Goal: Find contact information: Find contact information

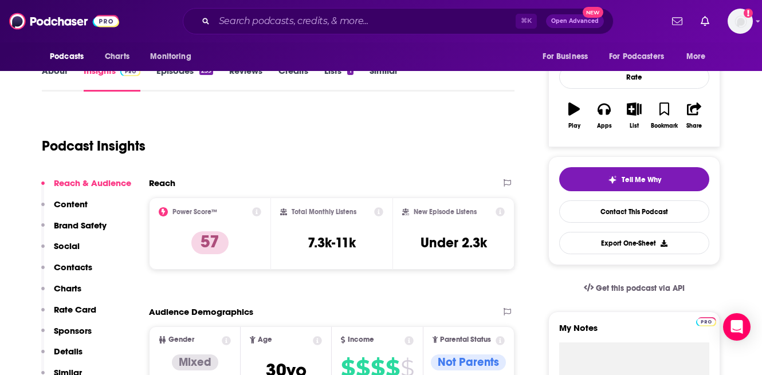
scroll to position [156, 0]
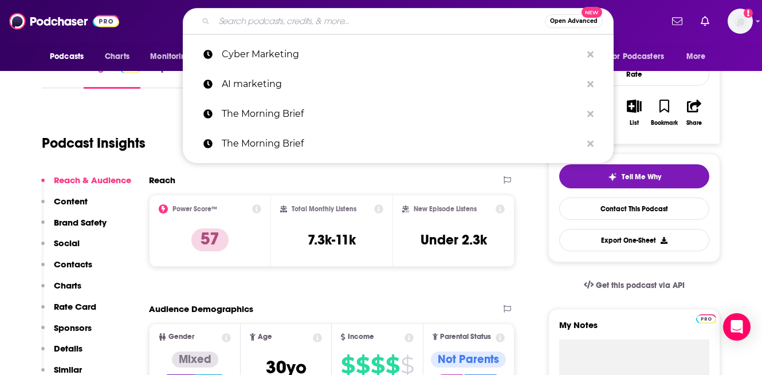
click at [255, 23] on input "Search podcasts, credits, & more..." at bounding box center [379, 21] width 331 height 18
paste input "The GaryVee Audio Experience"
type input "The GaryVee Audio Experience"
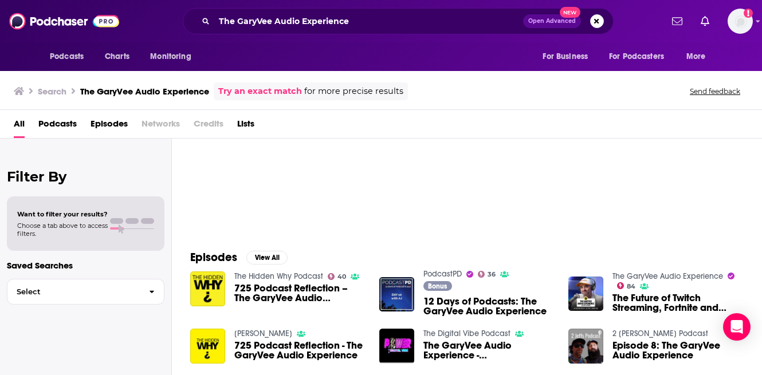
scroll to position [16, 0]
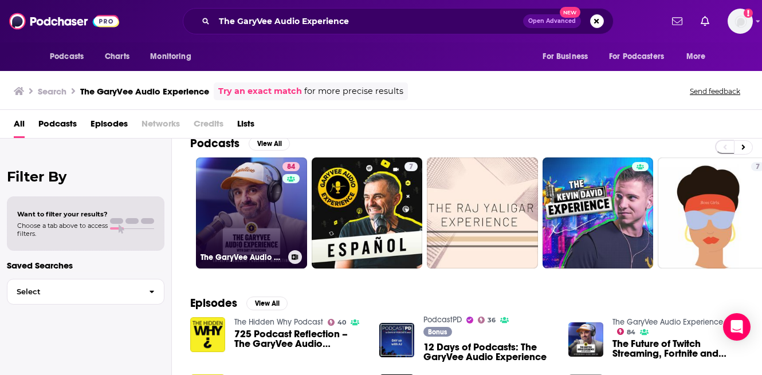
click at [256, 231] on link "84 The GaryVee Audio Experience" at bounding box center [251, 213] width 111 height 111
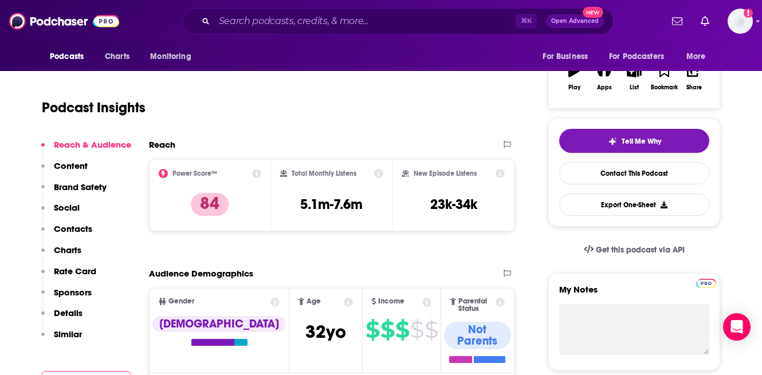
scroll to position [192, 0]
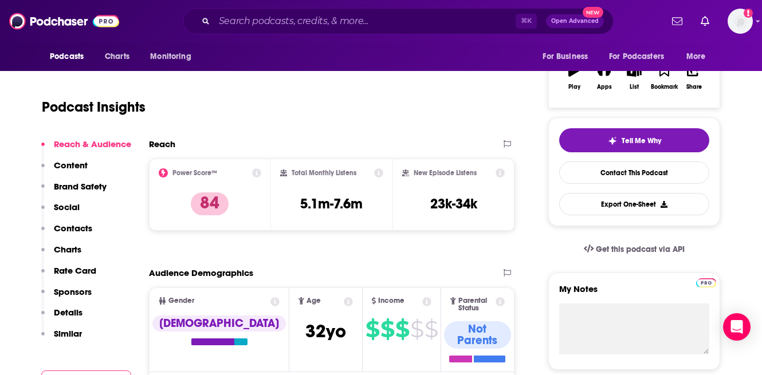
click at [64, 163] on p "Content" at bounding box center [71, 165] width 34 height 11
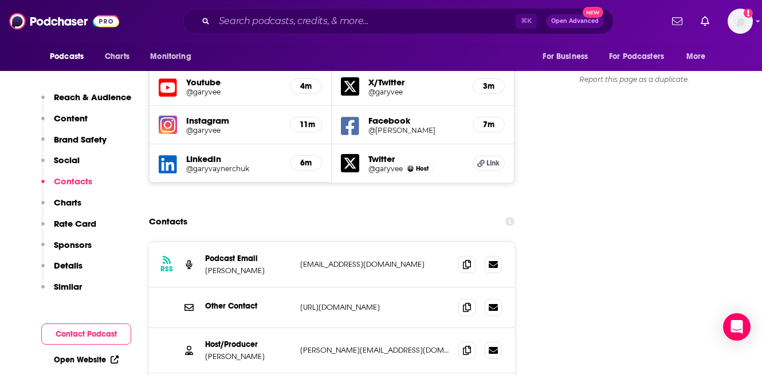
scroll to position [1351, 0]
click at [93, 93] on p "Reach & Audience" at bounding box center [92, 97] width 77 height 11
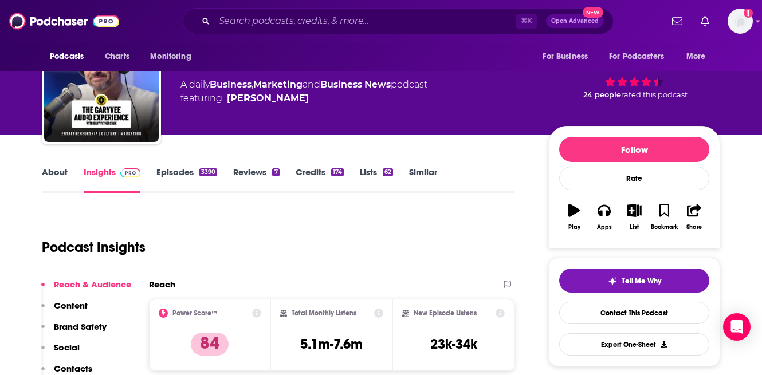
scroll to position [0, 0]
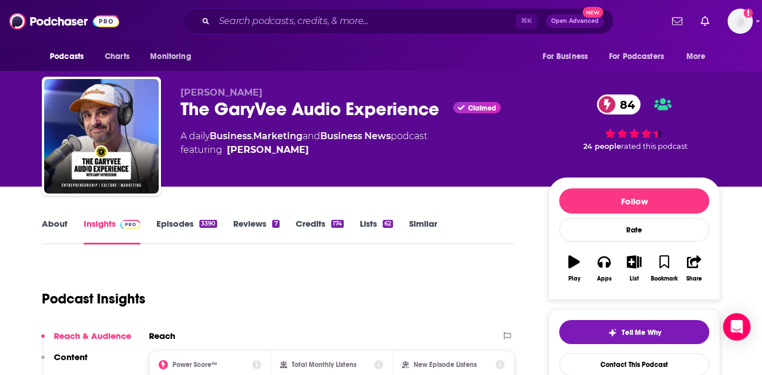
click at [184, 230] on link "Episodes 3390" at bounding box center [186, 231] width 61 height 26
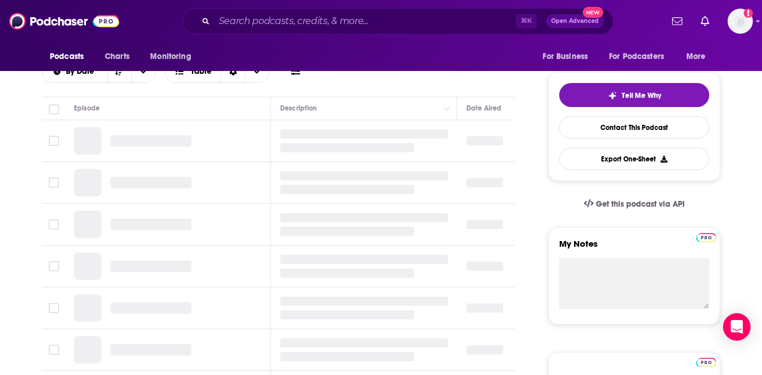
scroll to position [238, 0]
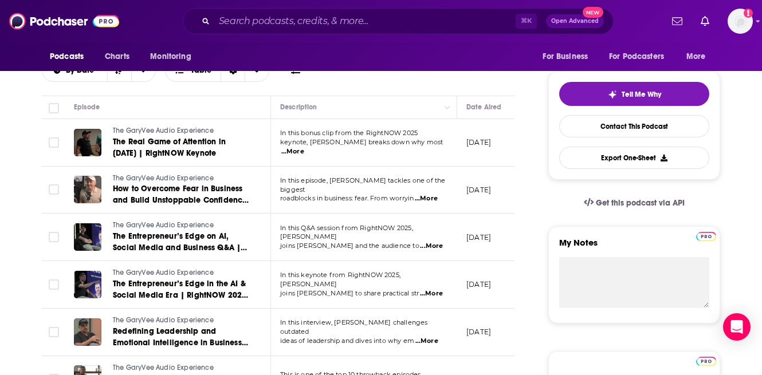
click at [304, 151] on span "...More" at bounding box center [292, 151] width 23 height 9
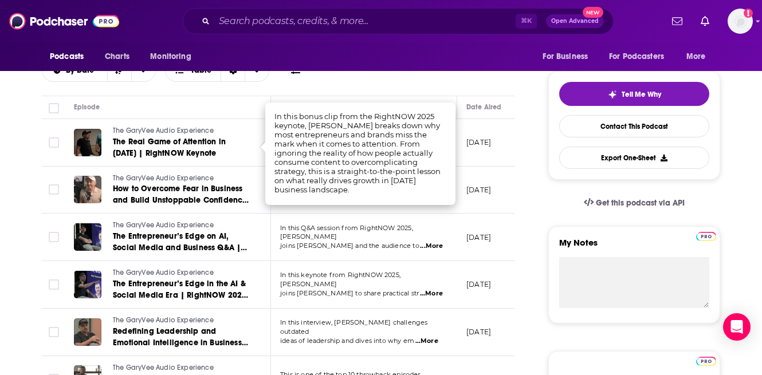
click at [338, 223] on td "In this Q&A session from RightNOW 2025, [PERSON_NAME] joins [PERSON_NAME] and t…" at bounding box center [364, 238] width 186 height 48
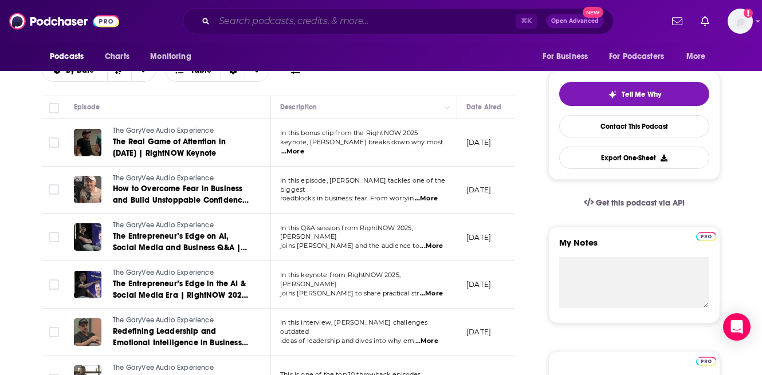
click at [278, 19] on input "Search podcasts, credits, & more..." at bounding box center [365, 21] width 302 height 18
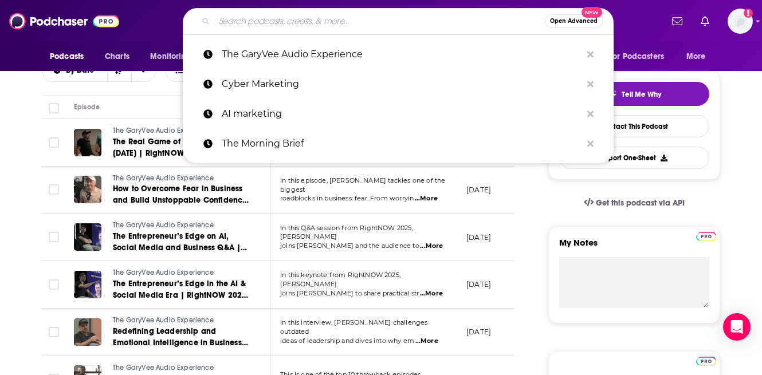
paste input "The Futur with [PERSON_NAME]"
type input "The Futur with [PERSON_NAME]"
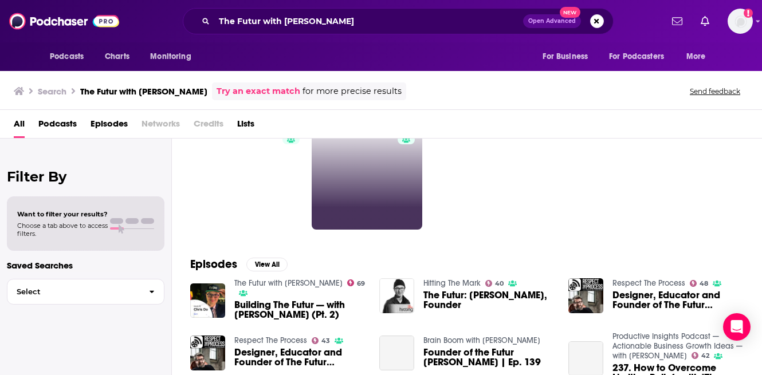
scroll to position [69, 0]
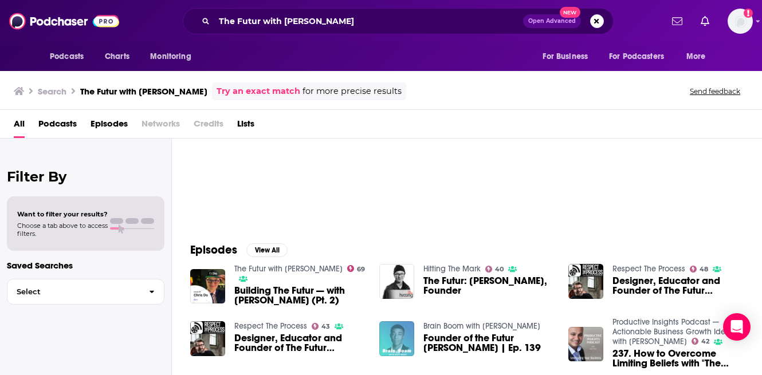
click at [274, 286] on span "Building The Futur — with [PERSON_NAME] (Pt. 2)" at bounding box center [299, 295] width 131 height 19
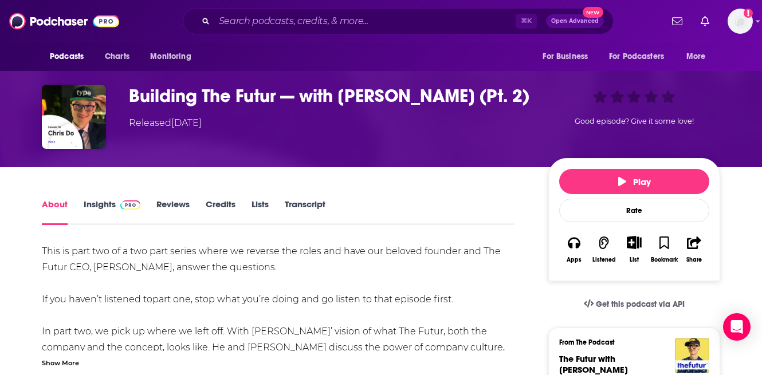
scroll to position [53, 0]
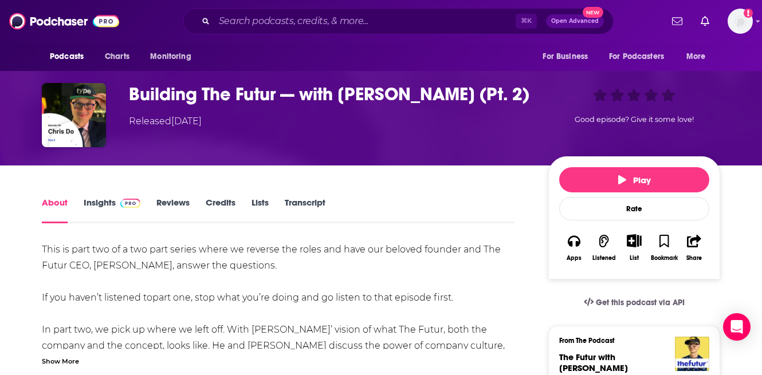
click at [93, 197] on div "About Insights Reviews Credits Lists Transcript" at bounding box center [278, 209] width 473 height 28
click at [96, 201] on link "Insights" at bounding box center [112, 210] width 57 height 26
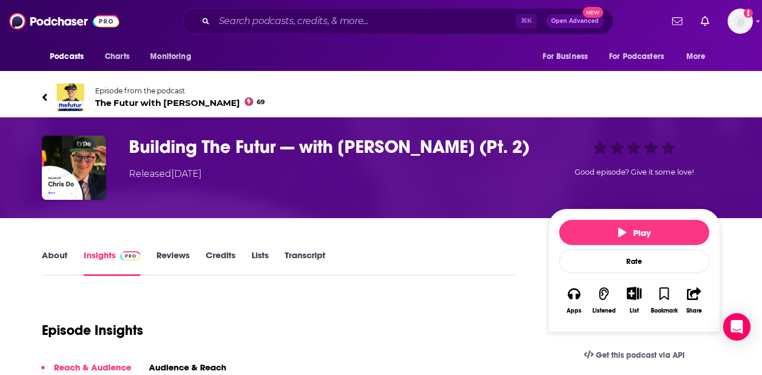
click at [109, 104] on span "The Futur with [PERSON_NAME] Do 69" at bounding box center [180, 102] width 170 height 11
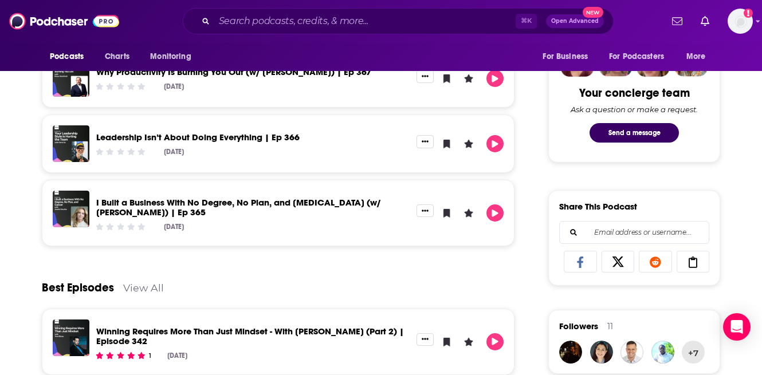
scroll to position [574, 0]
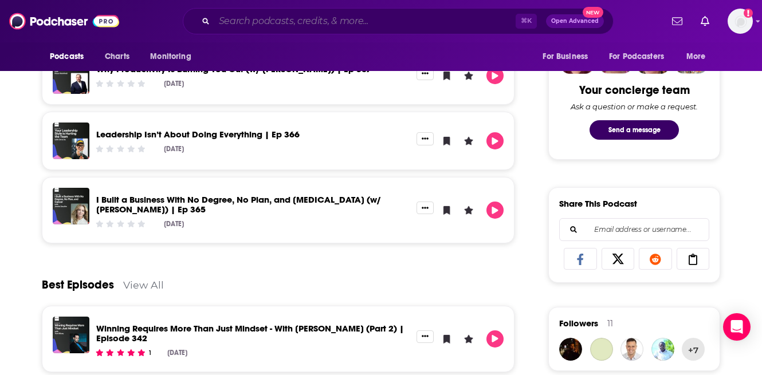
click at [256, 24] on input "Search podcasts, credits, & more..." at bounding box center [365, 21] width 302 height 18
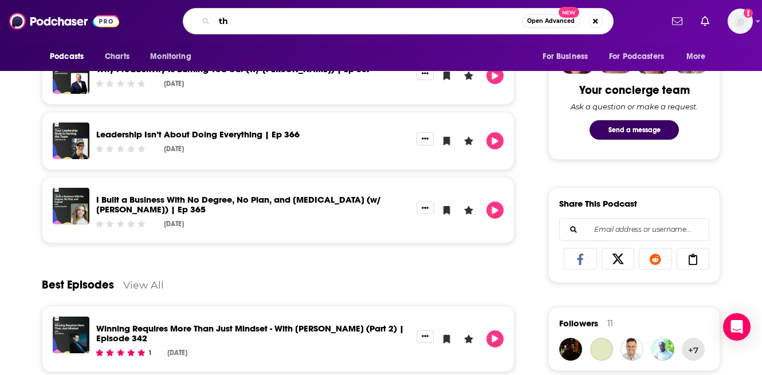
type input "t"
type input "the angry designer"
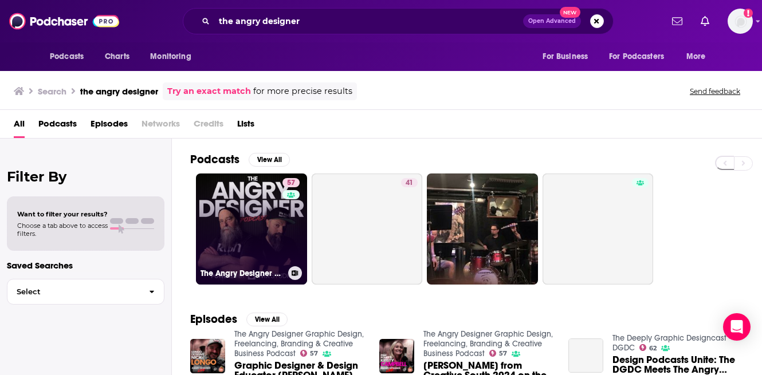
click at [261, 225] on link "57 The Angry Designer Graphic Design, Freelancing, Branding & Creative Business…" at bounding box center [251, 229] width 111 height 111
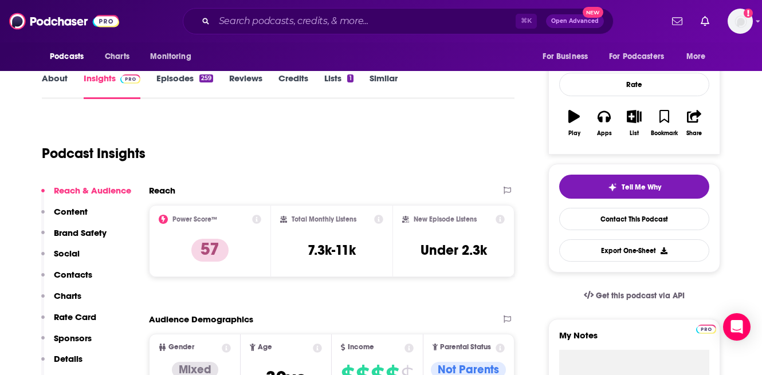
click at [77, 296] on p "Charts" at bounding box center [68, 296] width 28 height 11
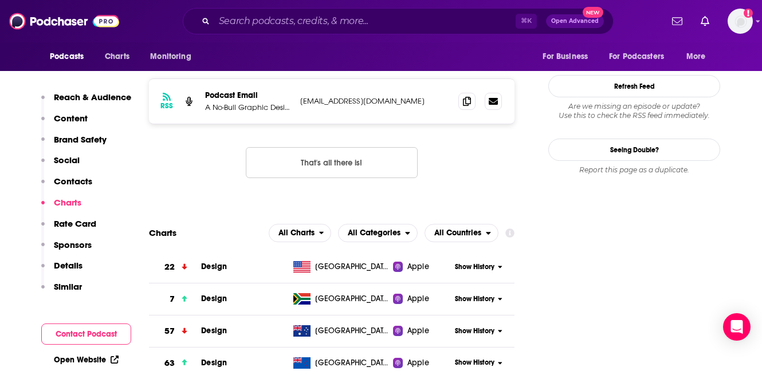
click at [88, 183] on p "Contacts" at bounding box center [73, 181] width 38 height 11
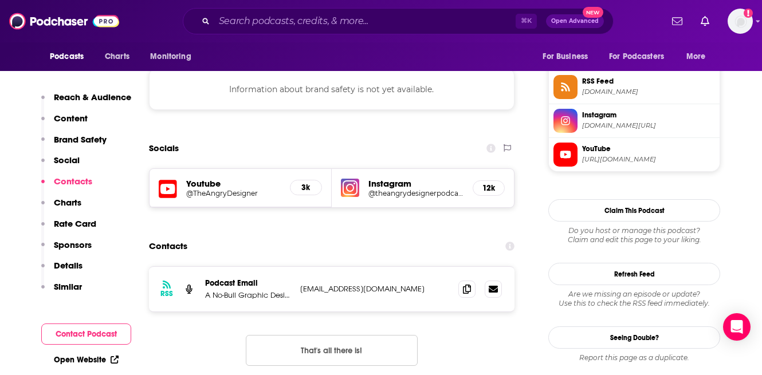
scroll to position [1040, 0]
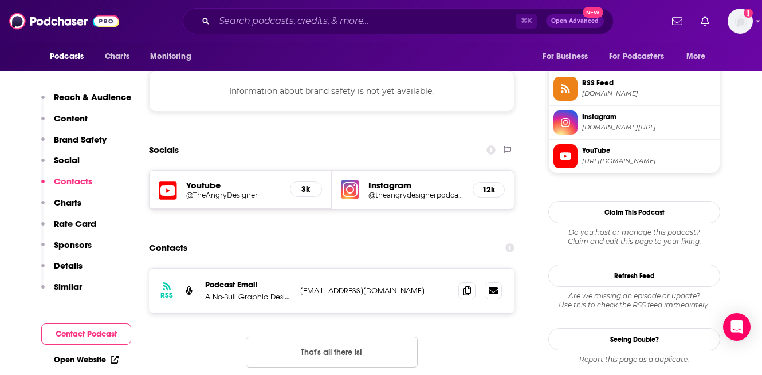
click at [248, 280] on p "Podcast Email" at bounding box center [248, 285] width 86 height 10
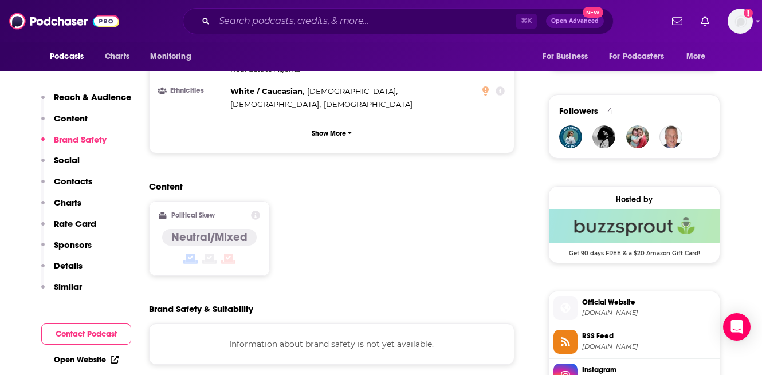
scroll to position [786, 0]
click at [66, 269] on p "Details" at bounding box center [68, 265] width 29 height 11
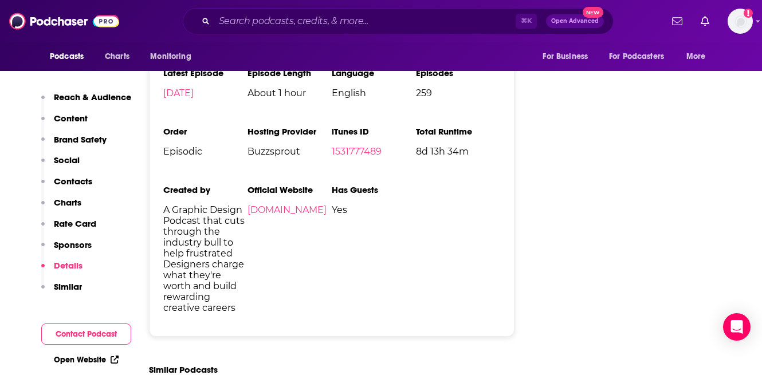
scroll to position [2013, 0]
click at [273, 204] on link "[DOMAIN_NAME]" at bounding box center [287, 209] width 79 height 11
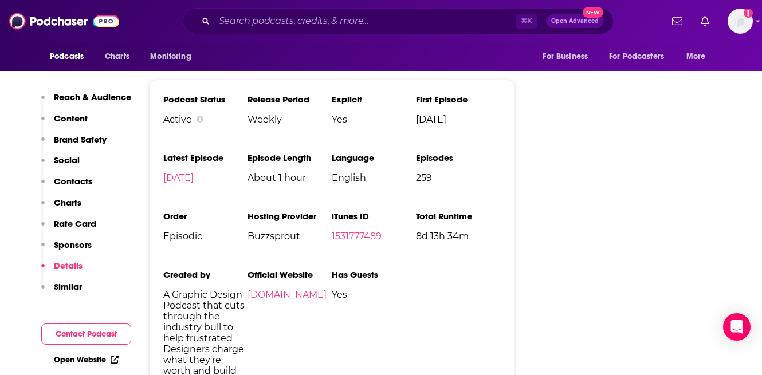
click at [93, 134] on p "Brand Safety" at bounding box center [80, 139] width 53 height 11
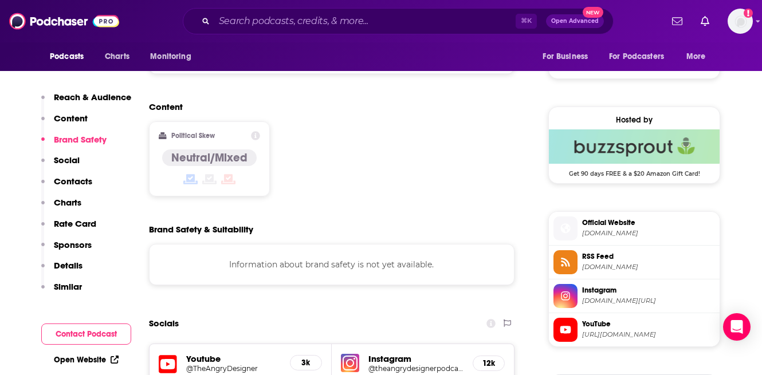
click at [76, 93] on p "Reach & Audience" at bounding box center [92, 97] width 77 height 11
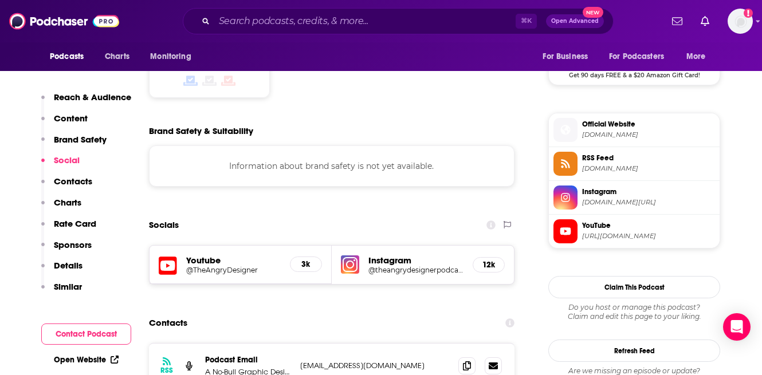
scroll to position [967, 0]
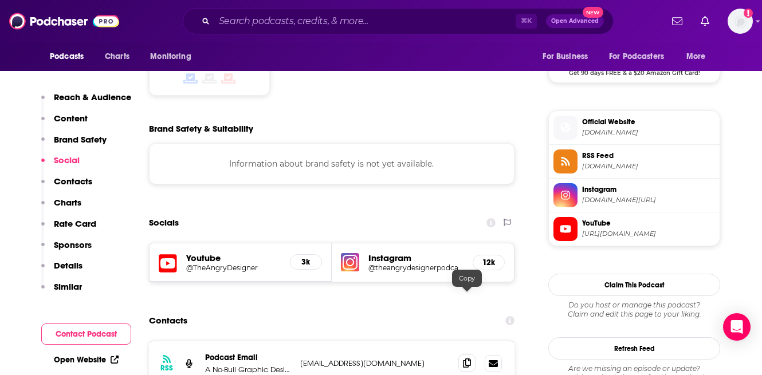
click at [464, 359] on icon at bounding box center [467, 363] width 8 height 9
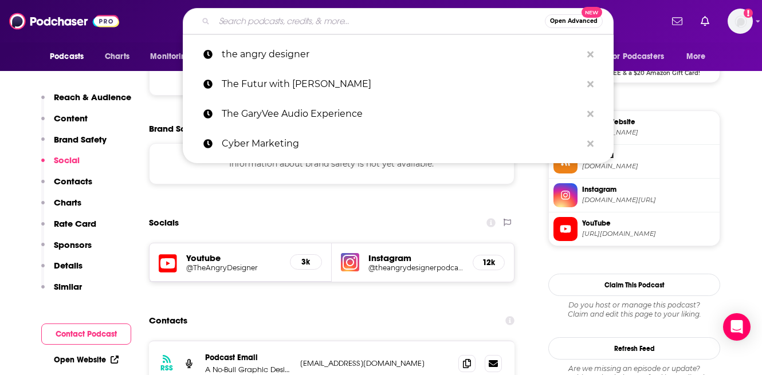
click at [244, 14] on input "Search podcasts, credits, & more..." at bounding box center [379, 21] width 331 height 18
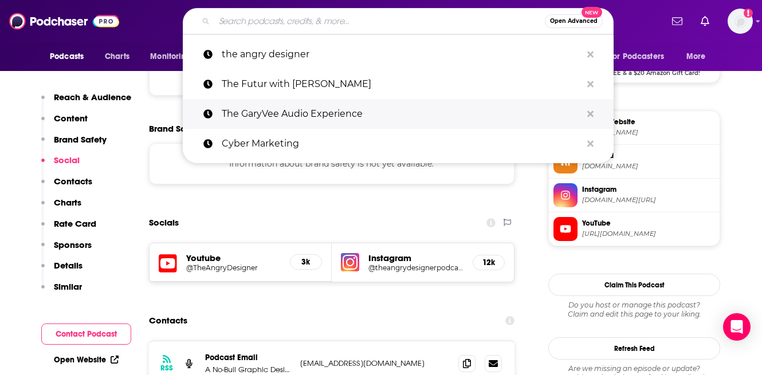
click at [279, 119] on p "The GaryVee Audio Experience" at bounding box center [402, 114] width 360 height 30
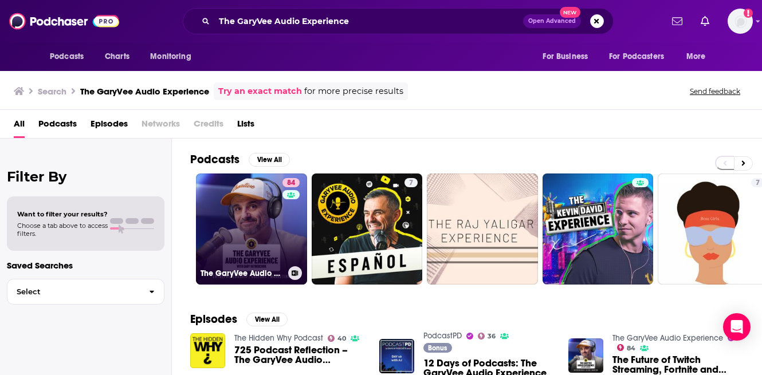
click at [268, 222] on link "84 The GaryVee Audio Experience" at bounding box center [251, 229] width 111 height 111
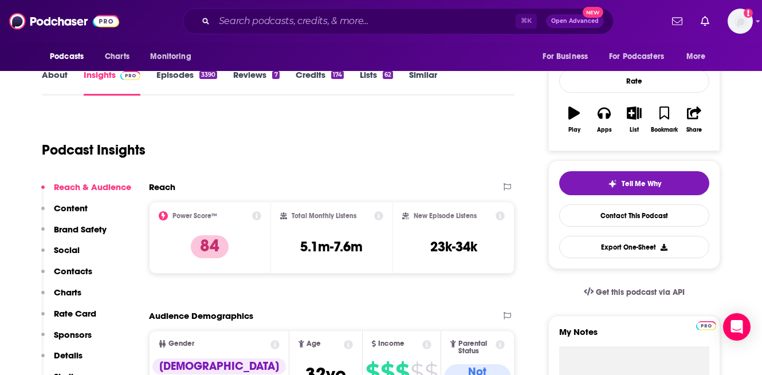
scroll to position [151, 0]
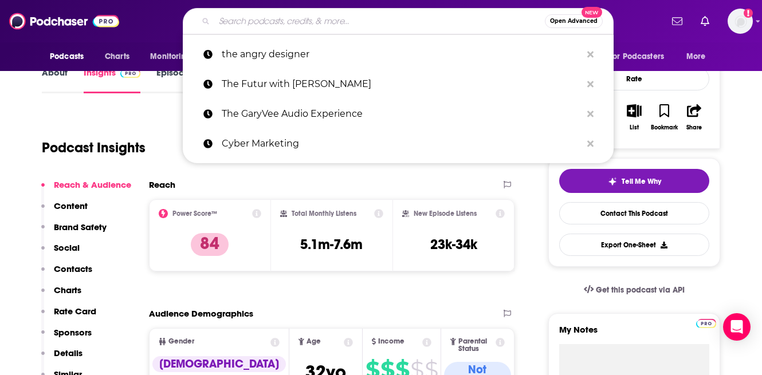
click at [257, 21] on input "Search podcasts, credits, & more..." at bounding box center [379, 21] width 331 height 18
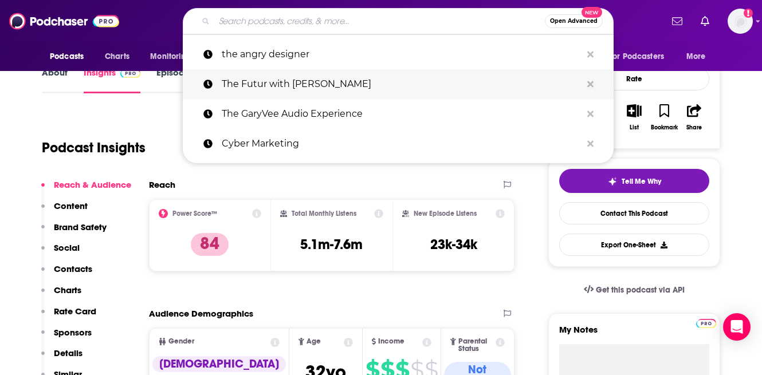
click at [279, 83] on p "The Futur with [PERSON_NAME]" at bounding box center [402, 84] width 360 height 30
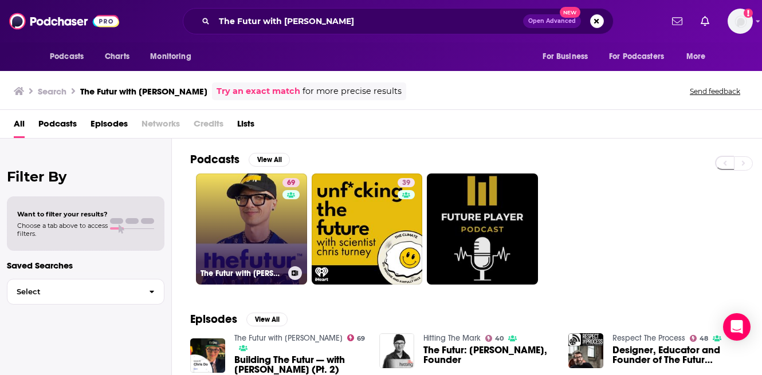
click at [289, 210] on div "69" at bounding box center [293, 222] width 20 height 88
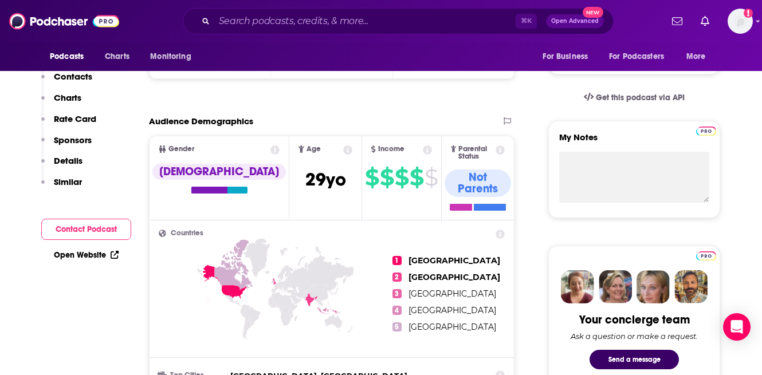
scroll to position [348, 0]
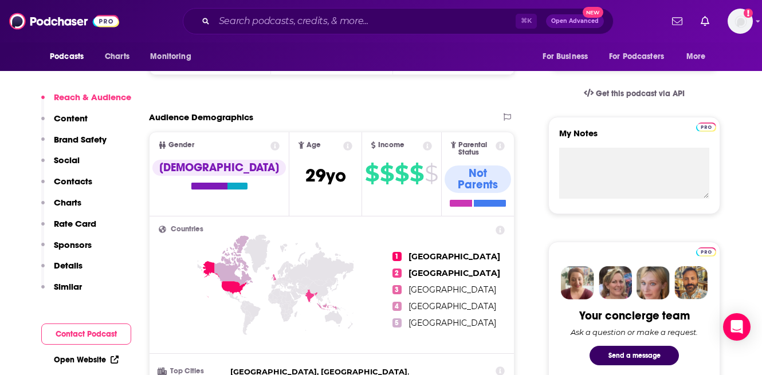
click at [85, 179] on p "Contacts" at bounding box center [73, 181] width 38 height 11
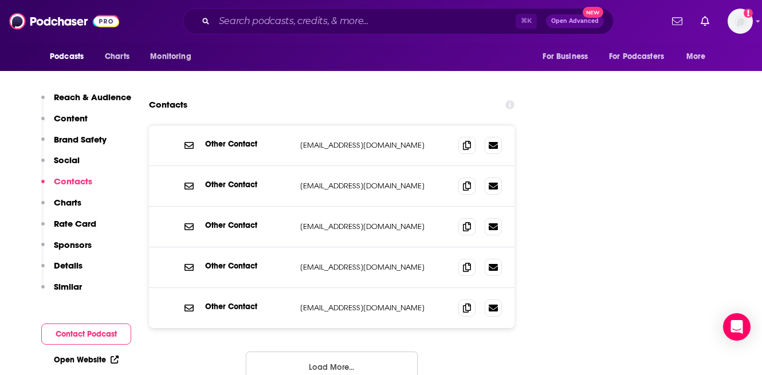
scroll to position [1455, 0]
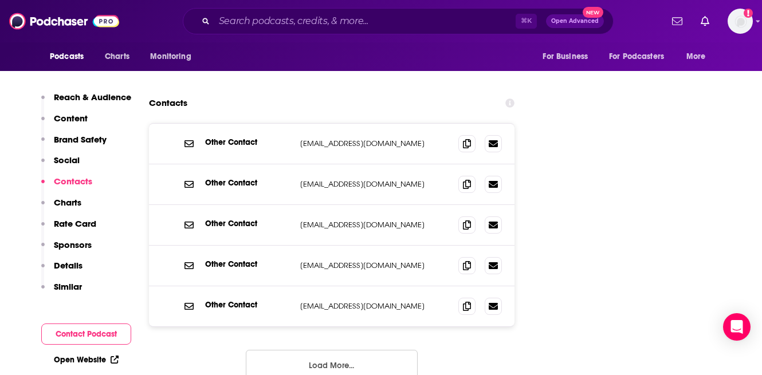
click at [340, 350] on button "Load More..." at bounding box center [332, 365] width 172 height 31
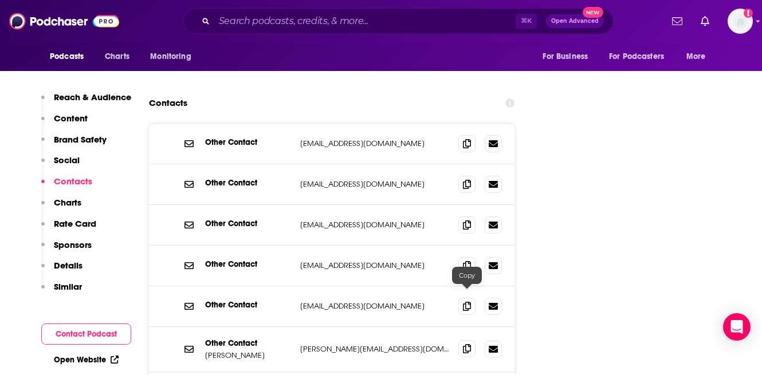
click at [467, 344] on icon at bounding box center [467, 348] width 8 height 9
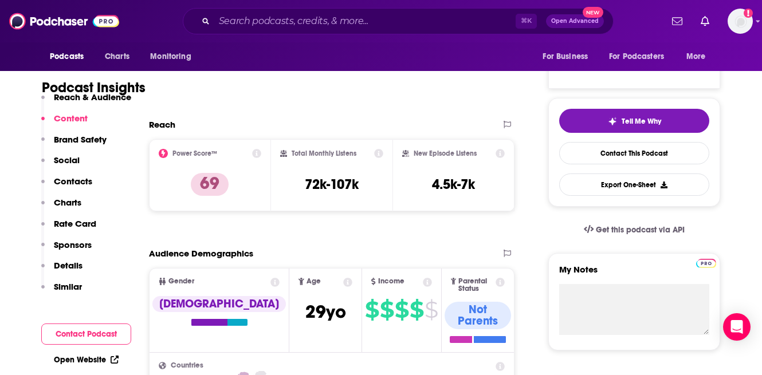
scroll to position [0, 0]
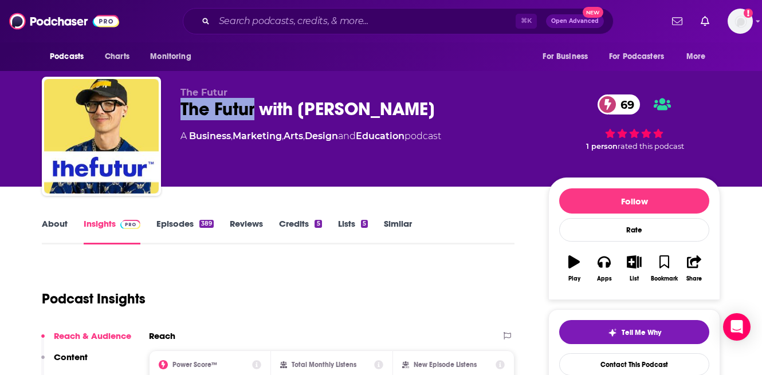
drag, startPoint x: 257, startPoint y: 108, endPoint x: 173, endPoint y: 107, distance: 83.7
click at [173, 107] on div "The Futur The Futur with [PERSON_NAME] 69 A Business , Marketing , Arts , Desig…" at bounding box center [381, 139] width 679 height 124
copy h2 "The Futur"
